Goal: Task Accomplishment & Management: Manage account settings

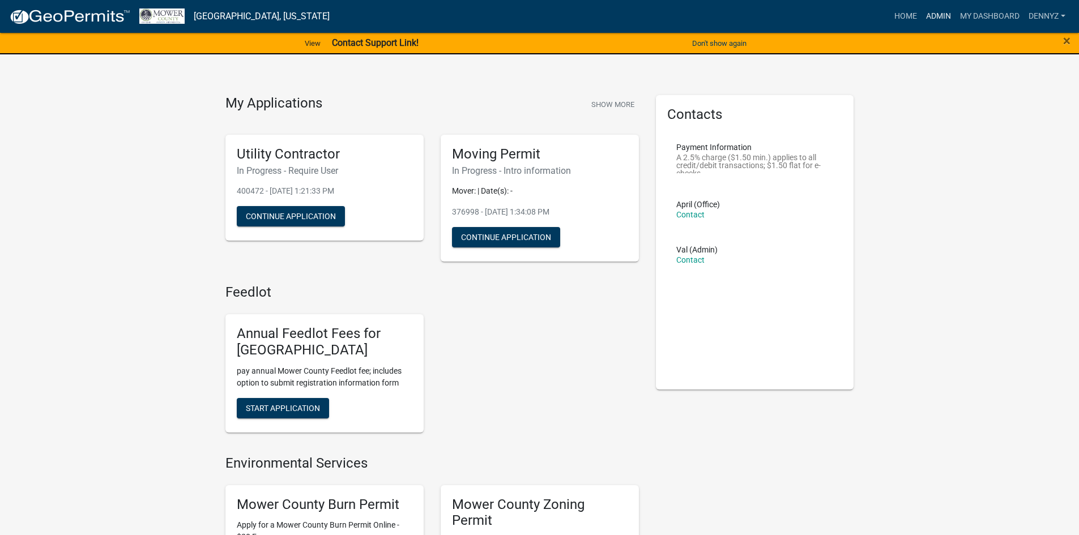
click at [932, 11] on link "Admin" at bounding box center [939, 17] width 34 height 22
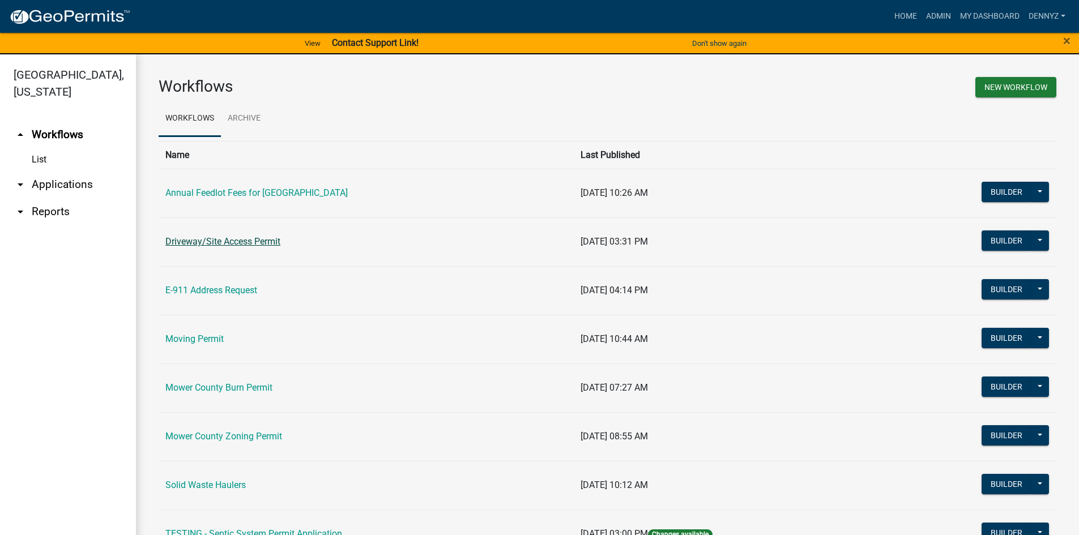
click at [229, 240] on link "Driveway/Site Access Permit" at bounding box center [222, 241] width 115 height 11
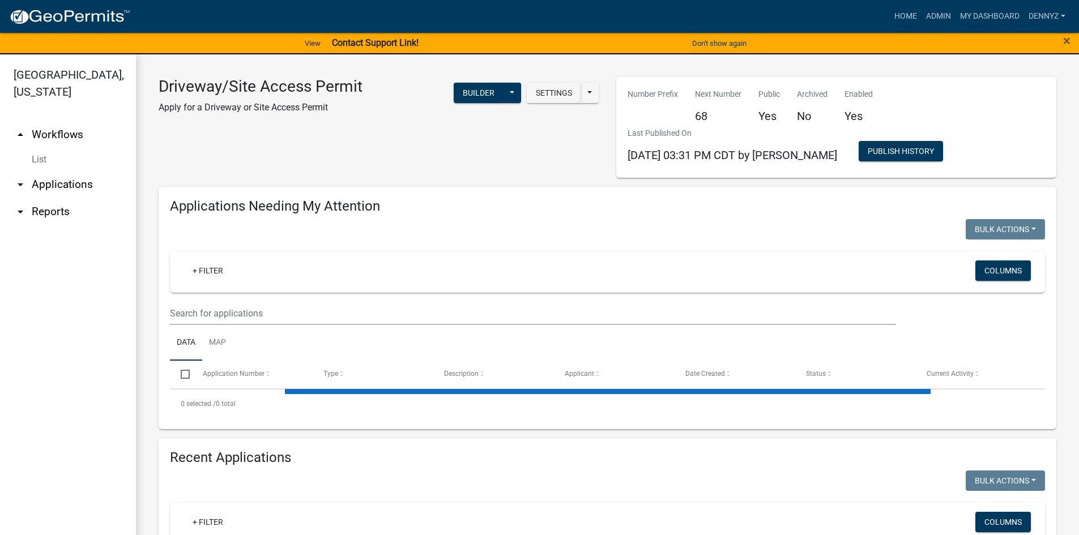
select select "2: 50"
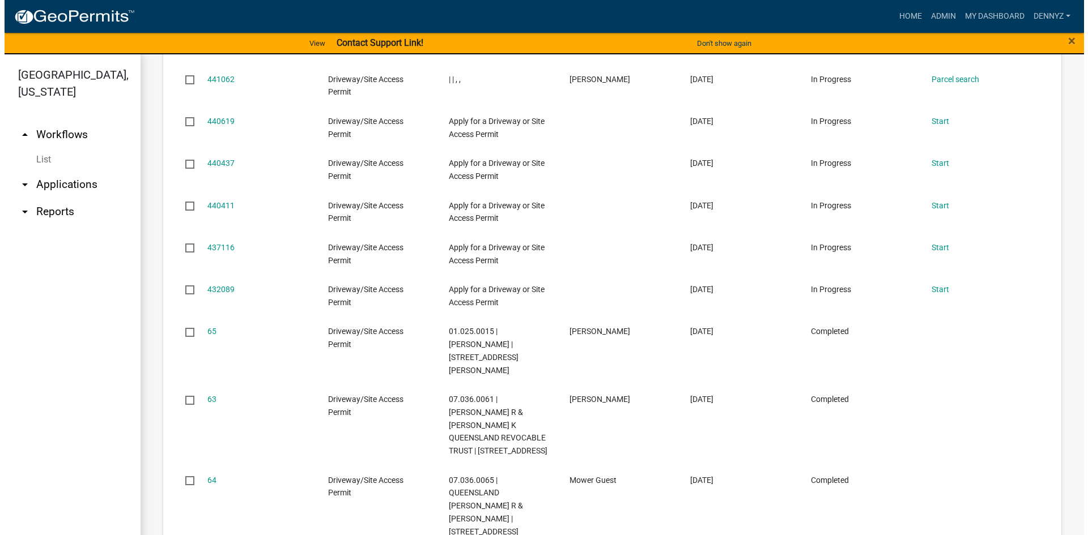
scroll to position [1020, 0]
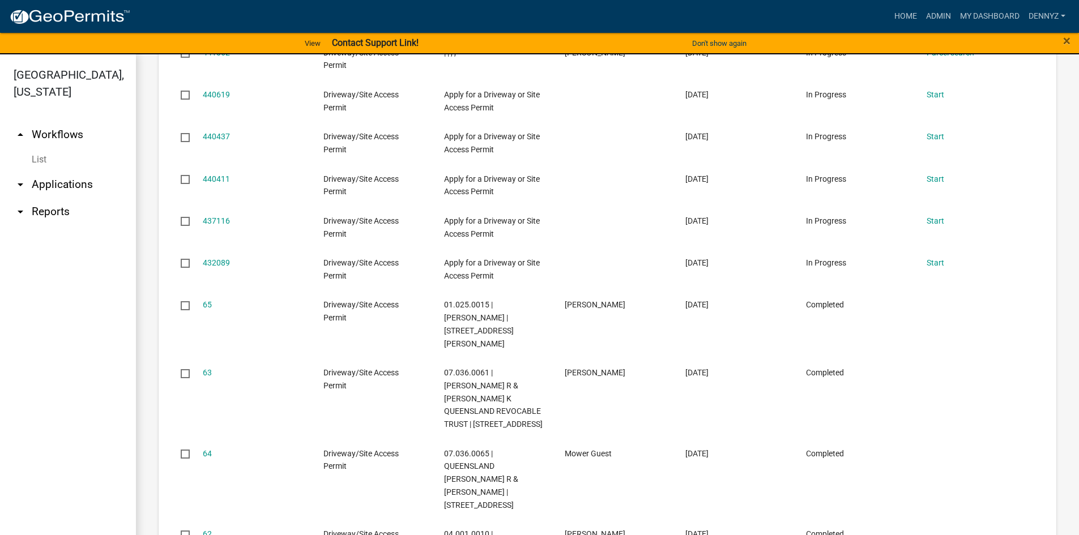
click at [207, 300] on link "65" at bounding box center [207, 304] width 9 height 9
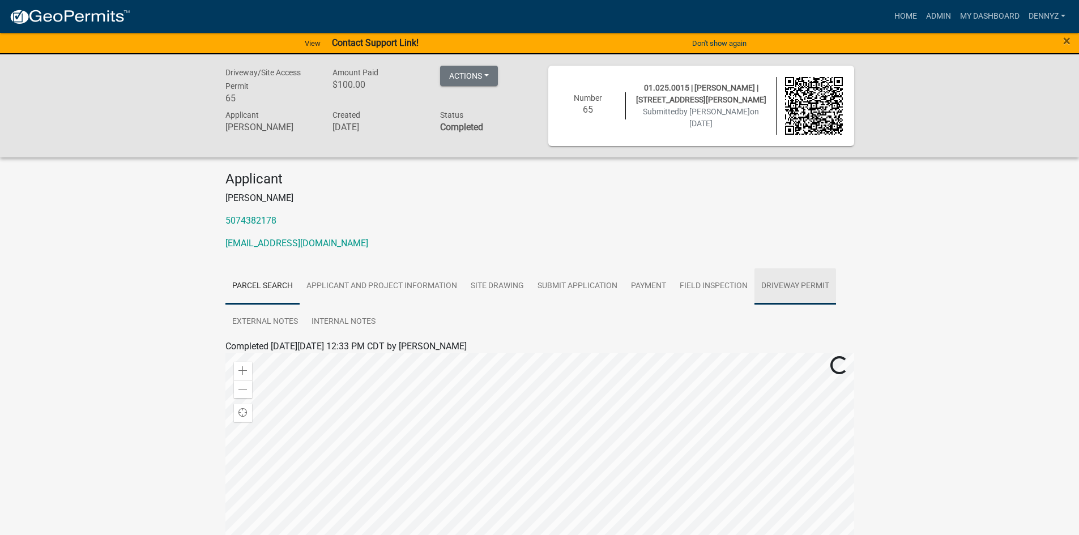
click at [775, 285] on link "Driveway Permit" at bounding box center [796, 287] width 82 height 36
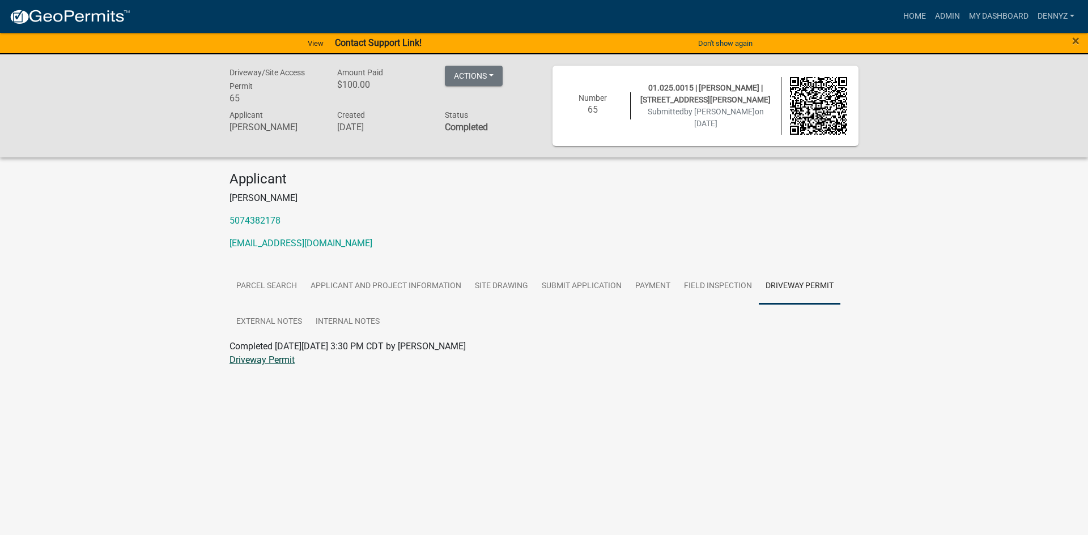
click at [248, 364] on link "Driveway Permit" at bounding box center [261, 360] width 65 height 11
